Goal: Task Accomplishment & Management: Use online tool/utility

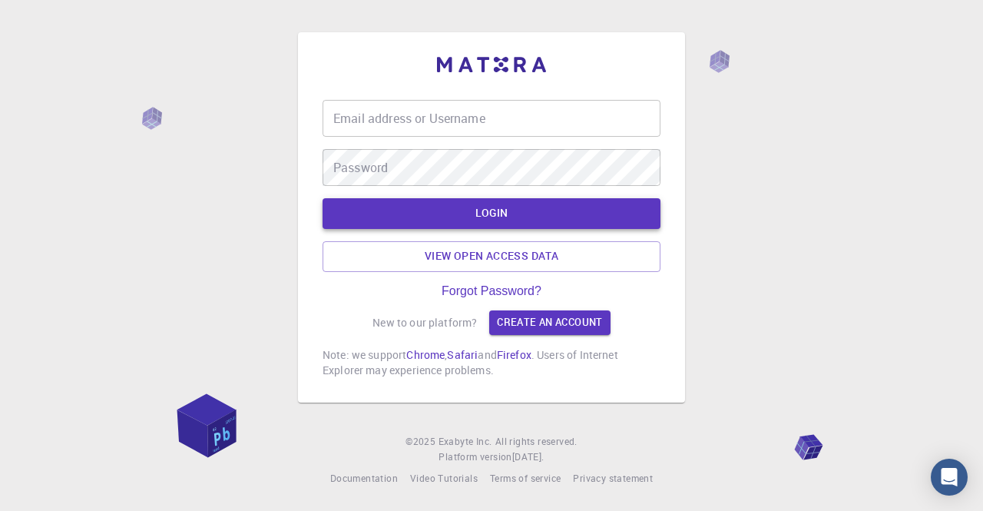
type input "[PERSON_NAME][EMAIL_ADDRESS][DOMAIN_NAME]"
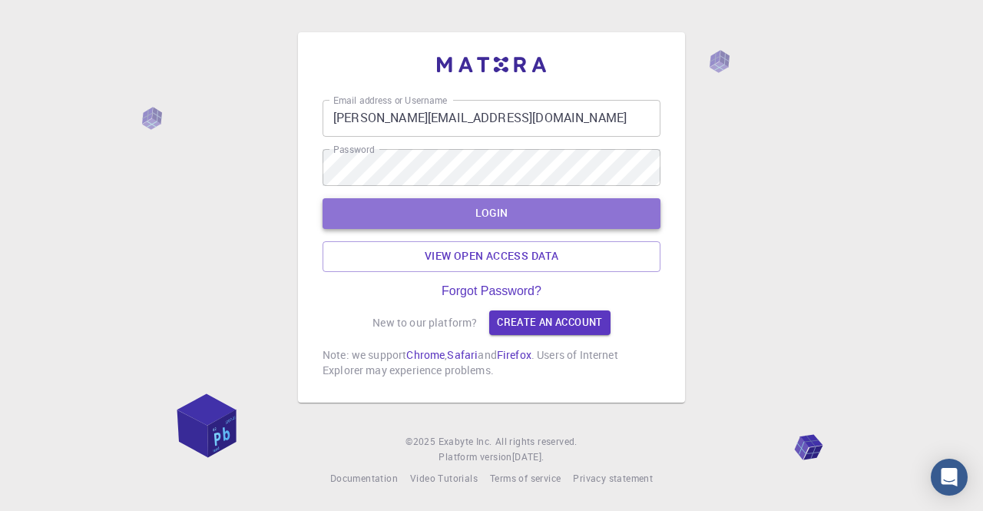
click at [518, 213] on button "LOGIN" at bounding box center [491, 213] width 338 height 31
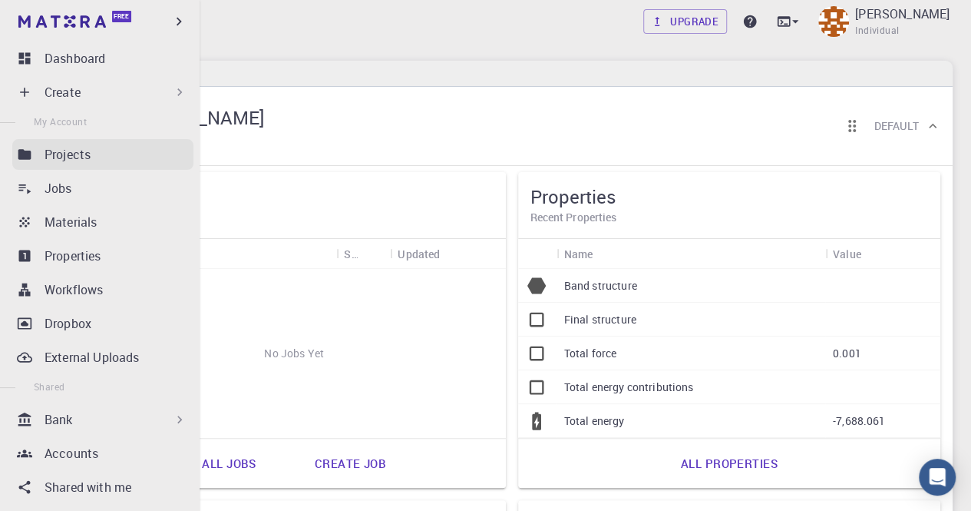
click at [50, 150] on p "Projects" at bounding box center [68, 154] width 46 height 18
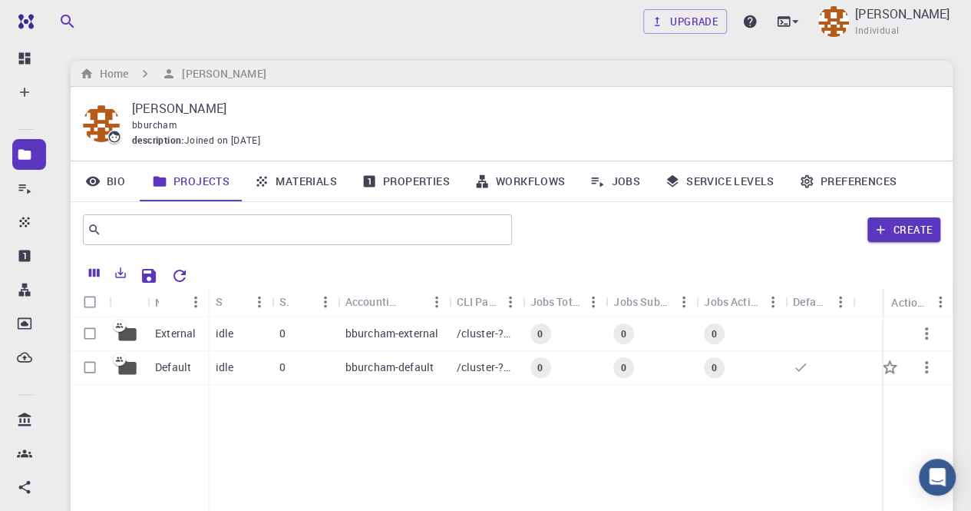
click at [370, 375] on div "bburcham-default" at bounding box center [393, 368] width 111 height 34
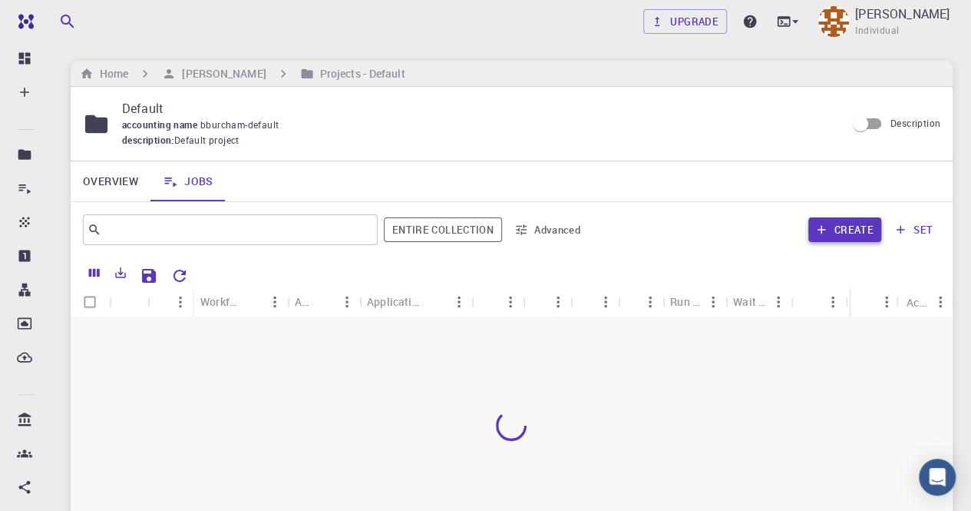
click at [835, 235] on button "Create" at bounding box center [845, 229] width 73 height 25
